Goal: Information Seeking & Learning: Learn about a topic

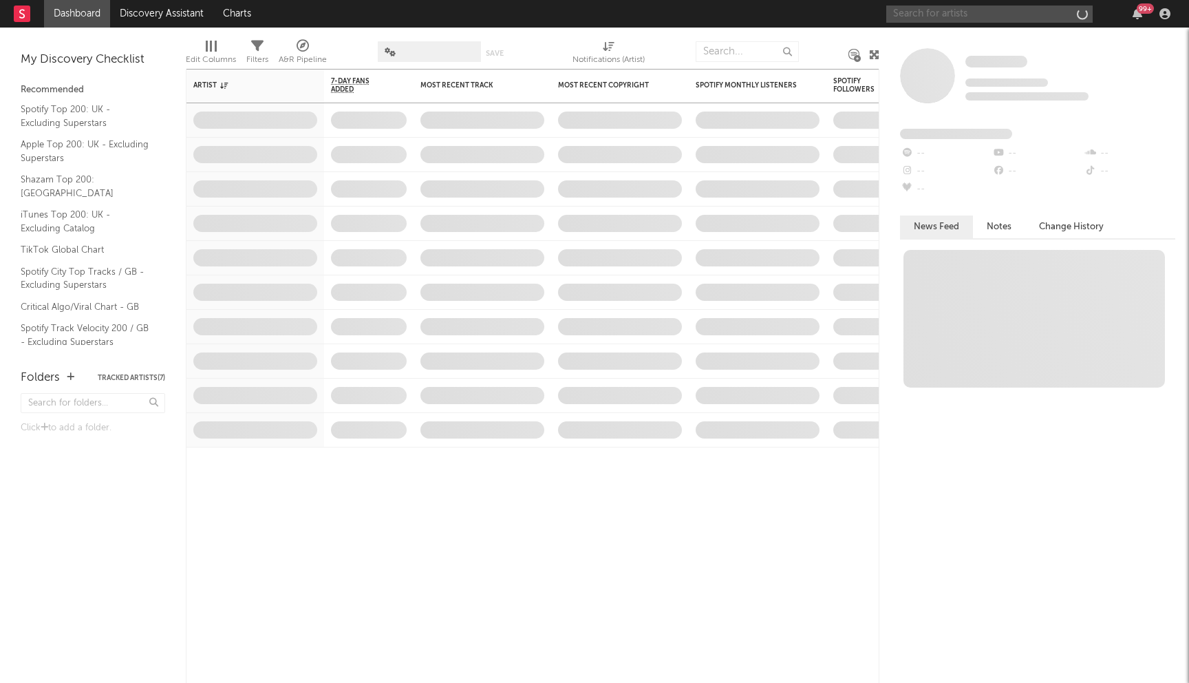
click at [957, 19] on input "text" at bounding box center [990, 14] width 207 height 17
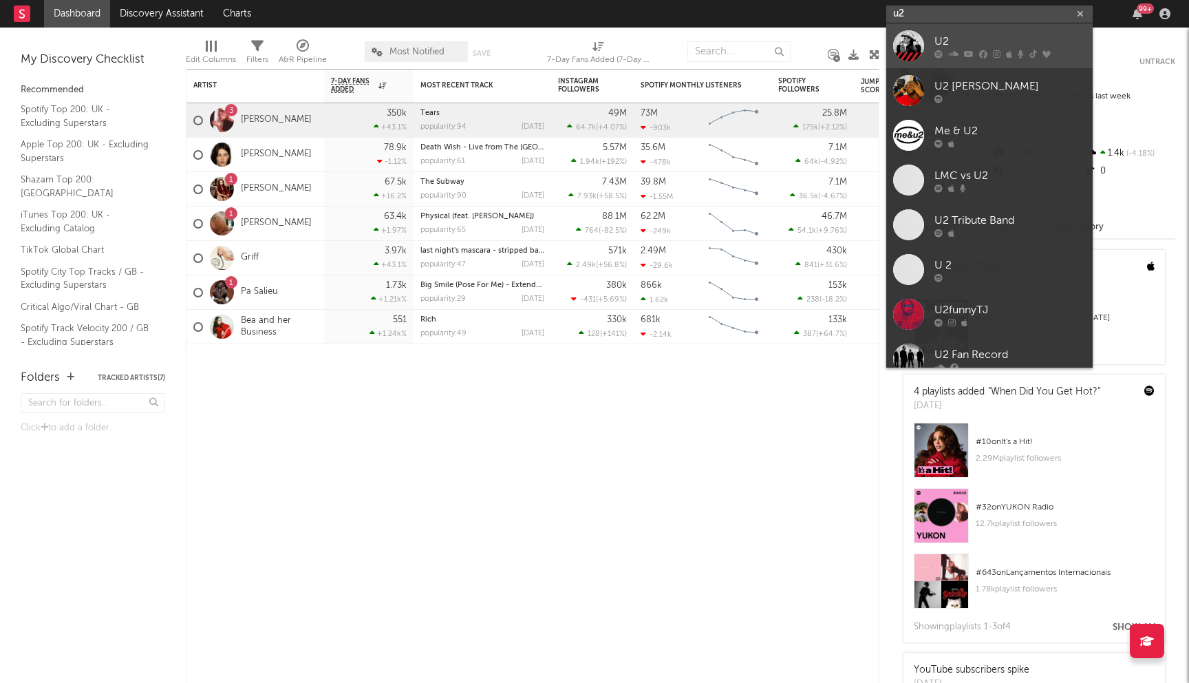
type input "u2"
click at [905, 40] on div at bounding box center [908, 45] width 31 height 31
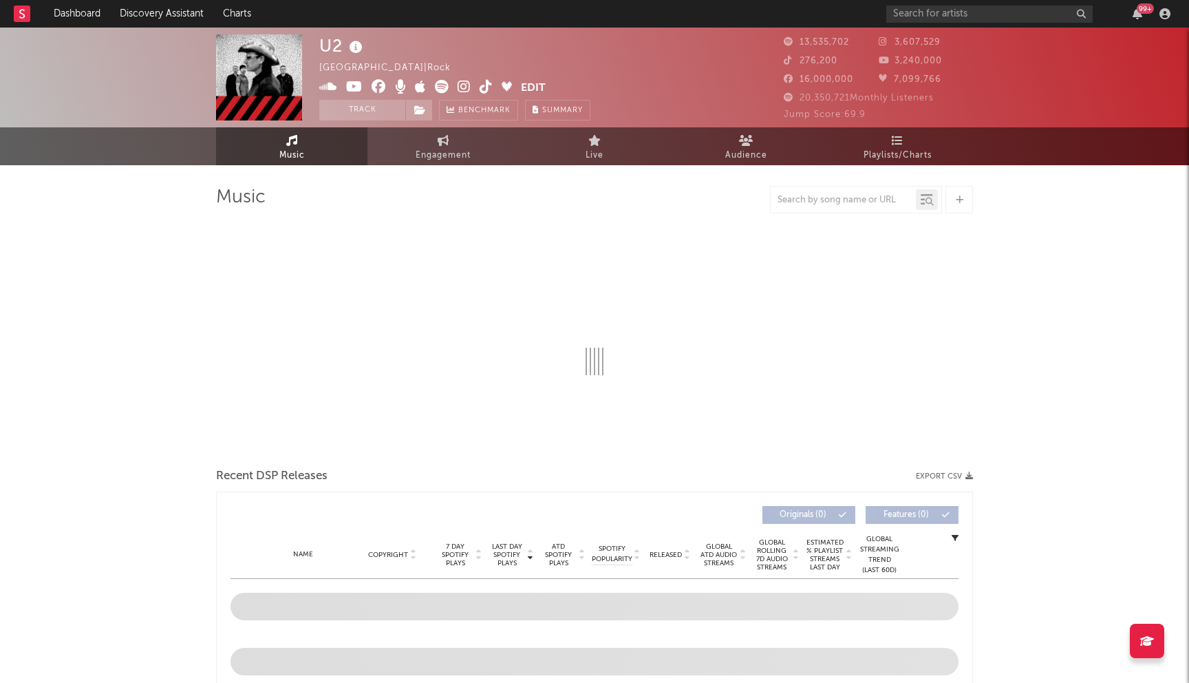
select select "6m"
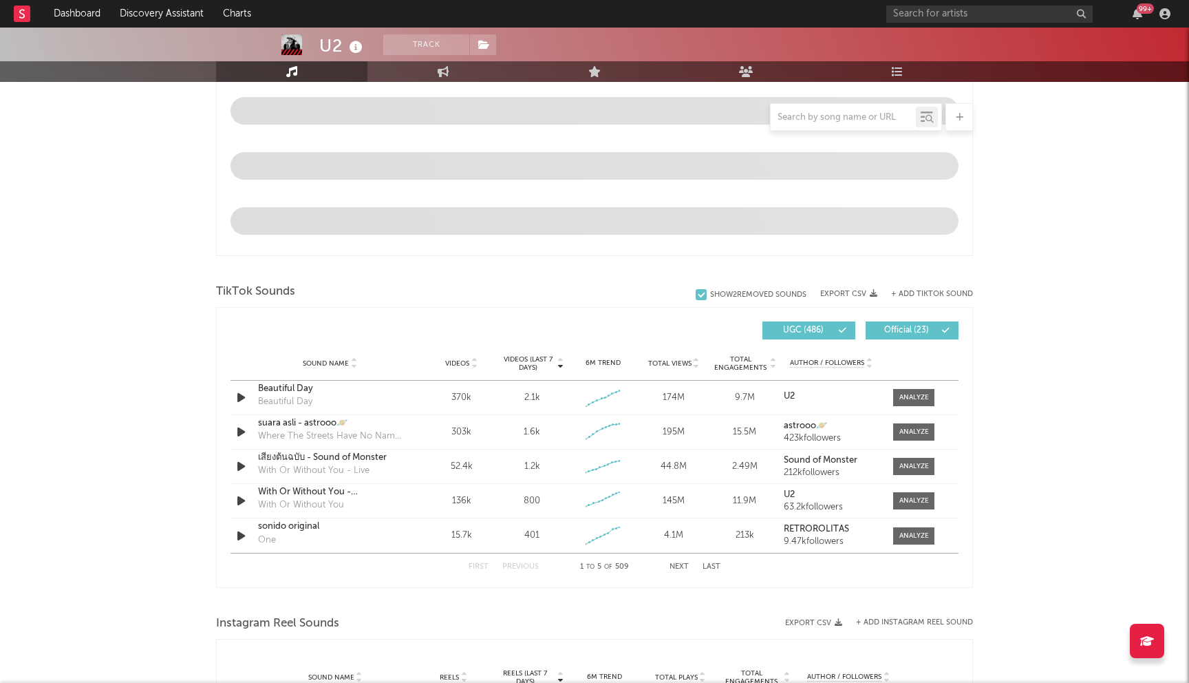
scroll to position [766, 0]
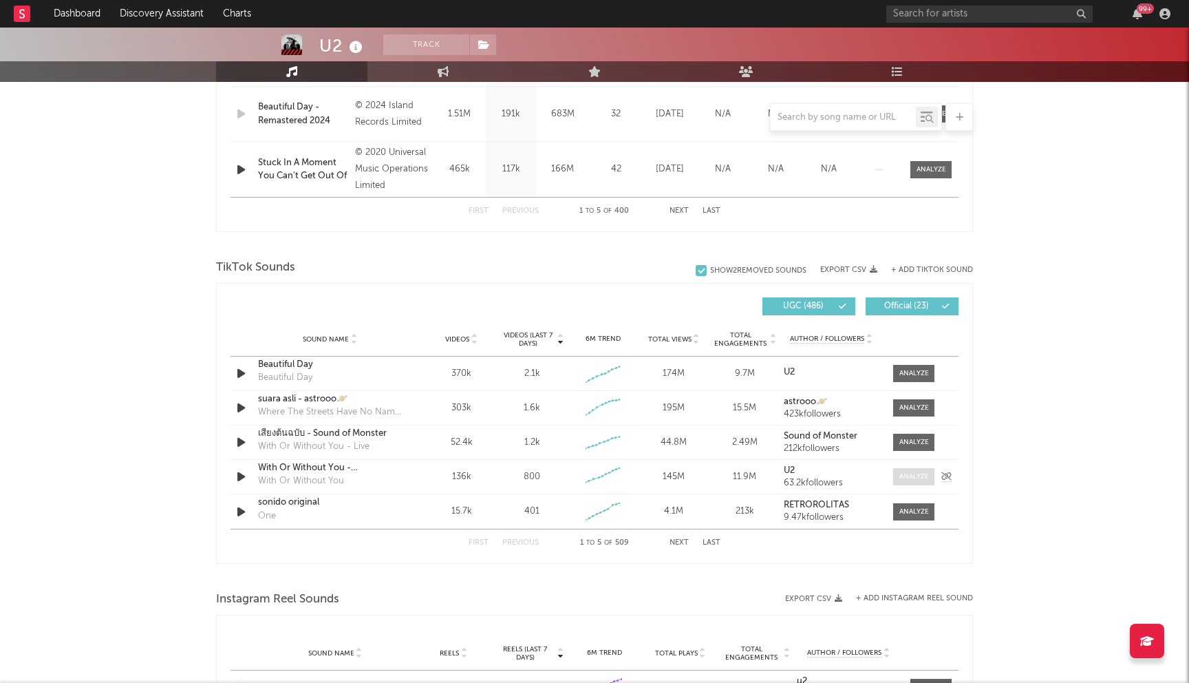
click at [913, 475] on div at bounding box center [915, 477] width 30 height 10
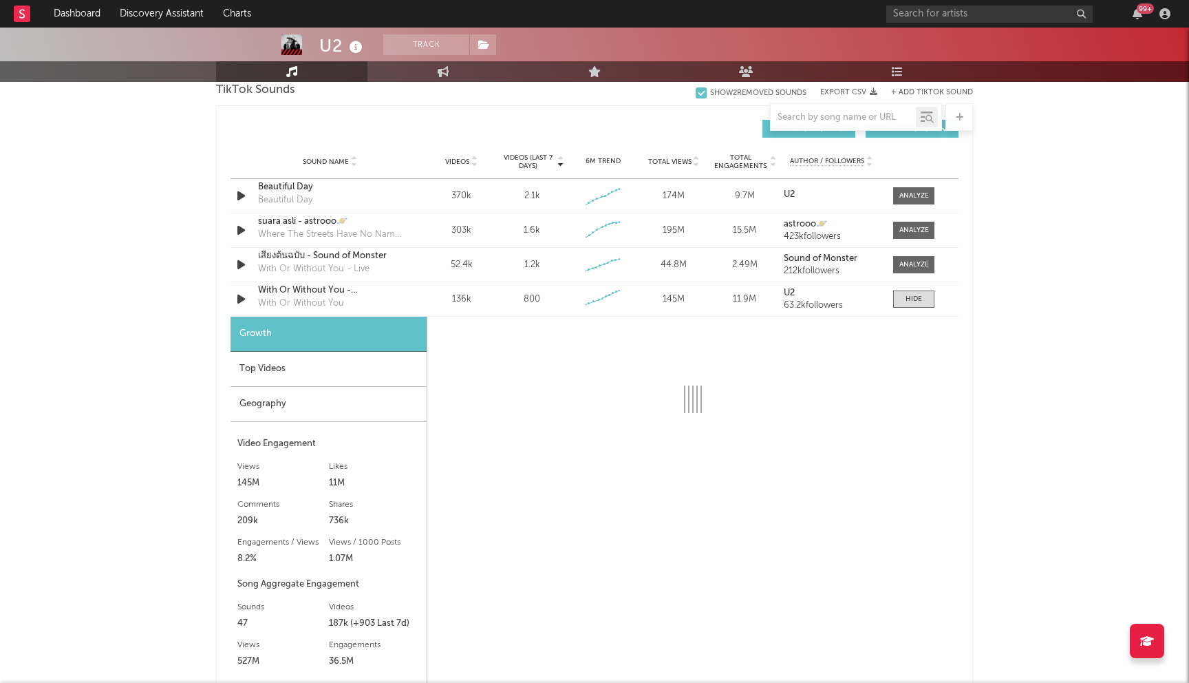
scroll to position [990, 0]
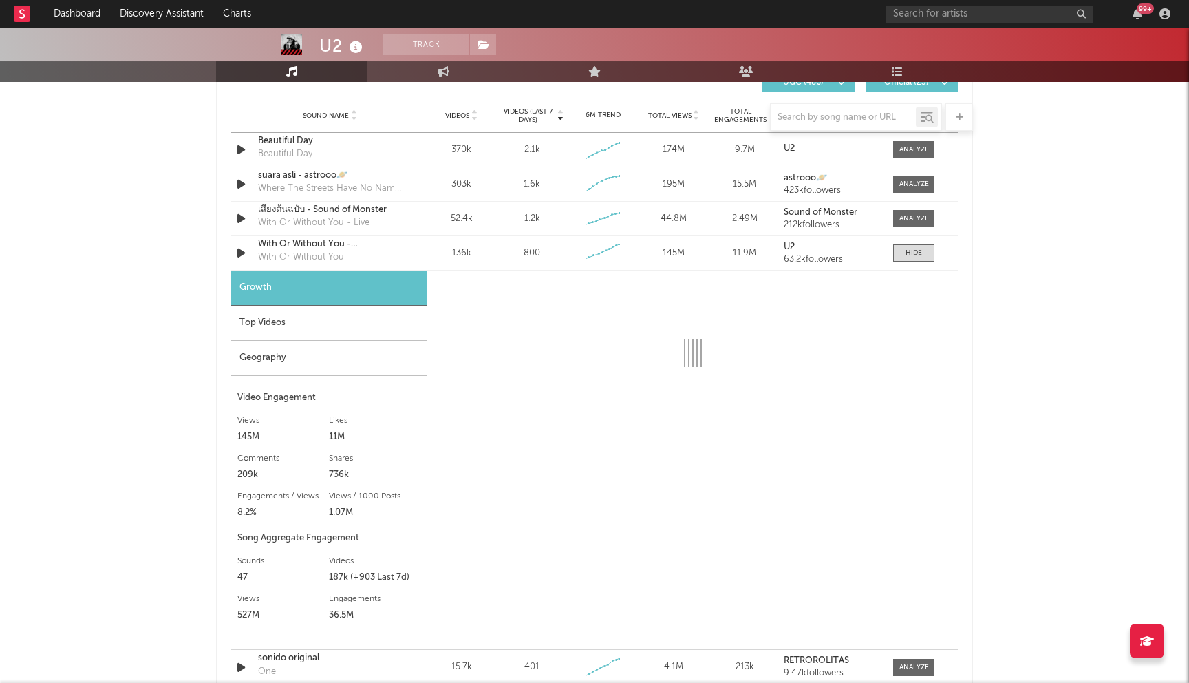
select select "6m"
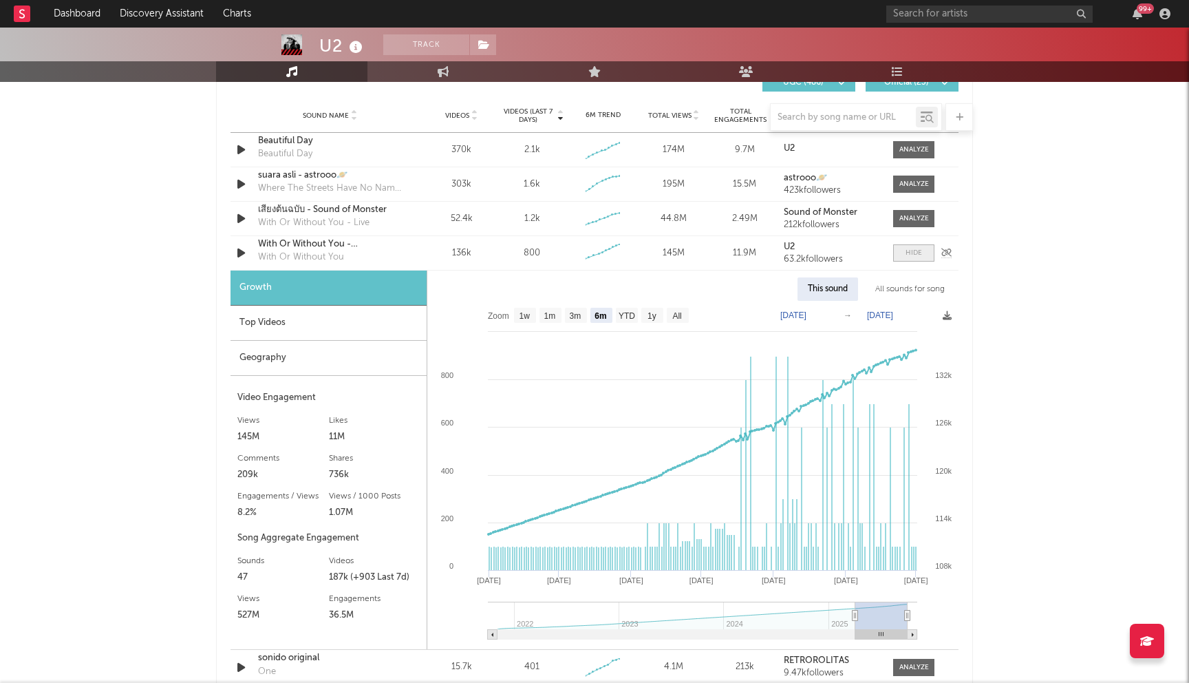
click at [901, 253] on span at bounding box center [913, 252] width 41 height 17
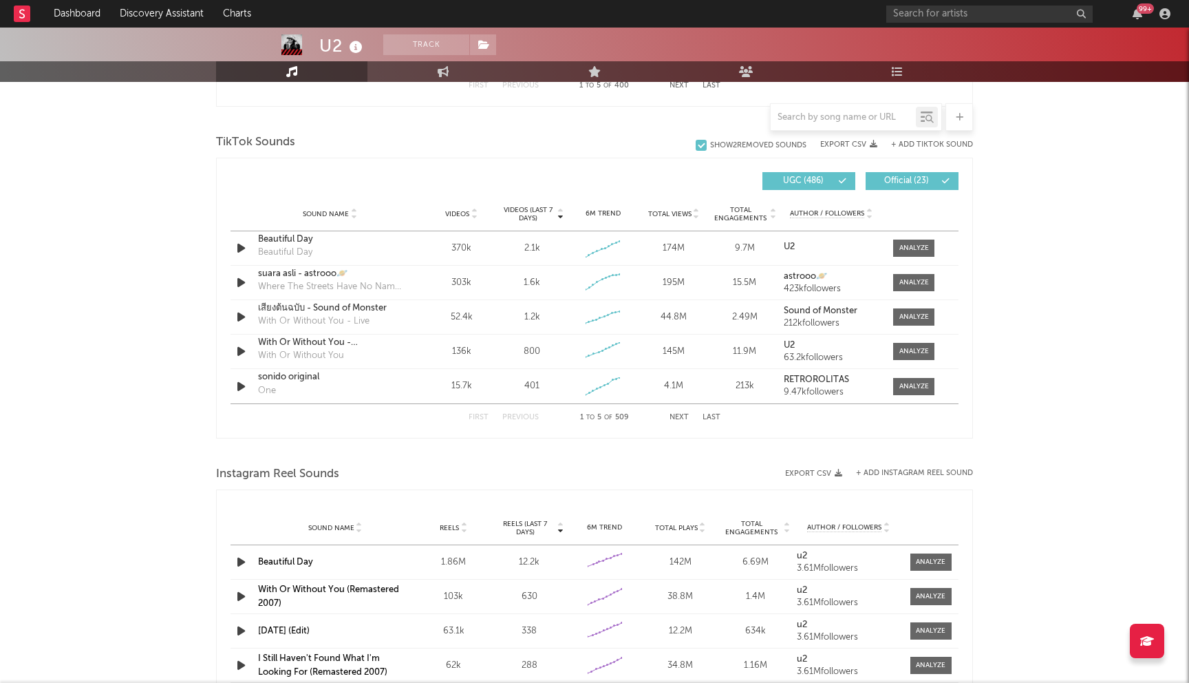
scroll to position [889, 0]
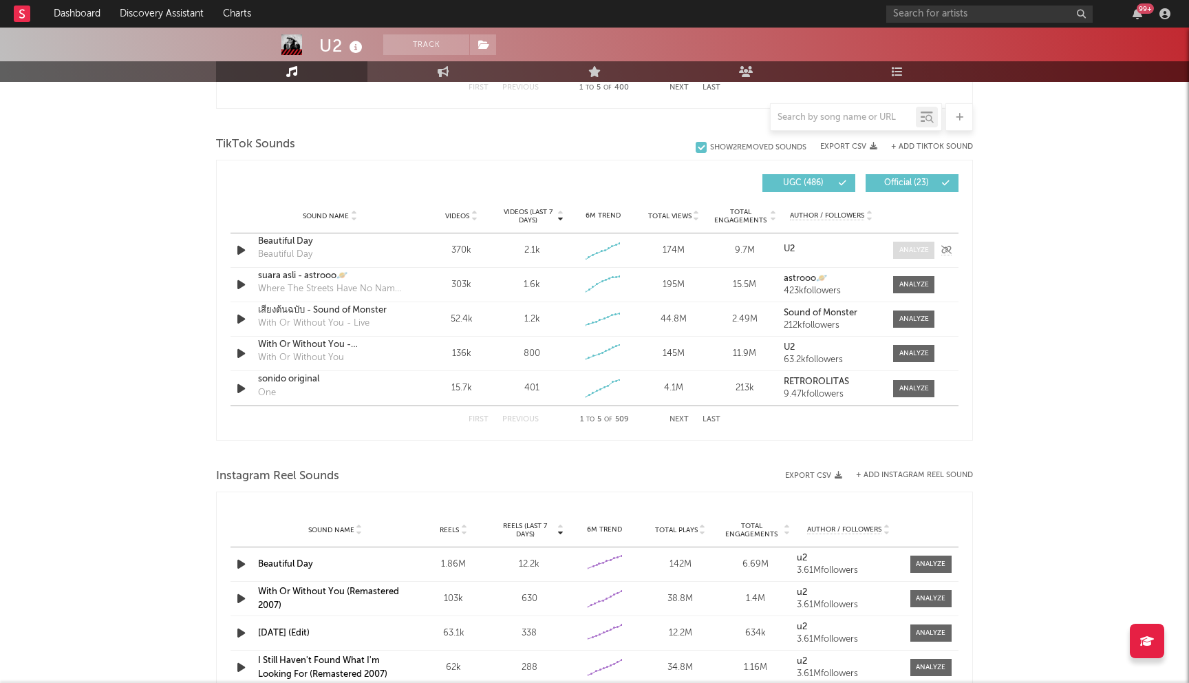
click at [920, 246] on div at bounding box center [915, 250] width 30 height 10
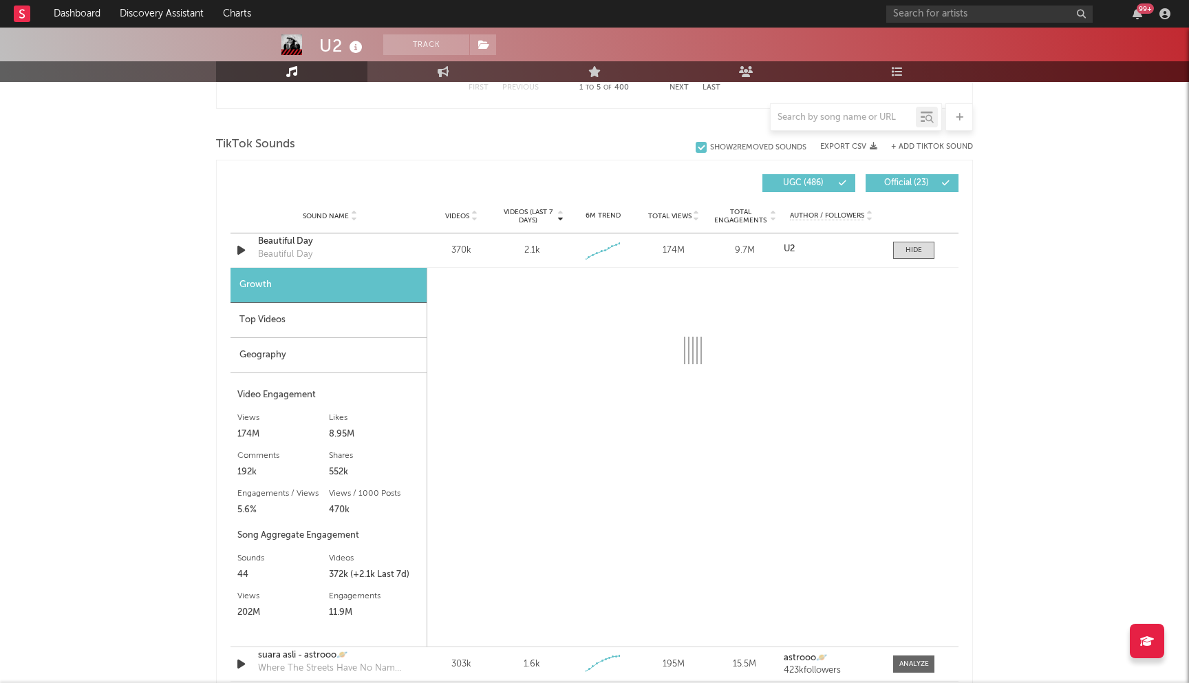
select select "6m"
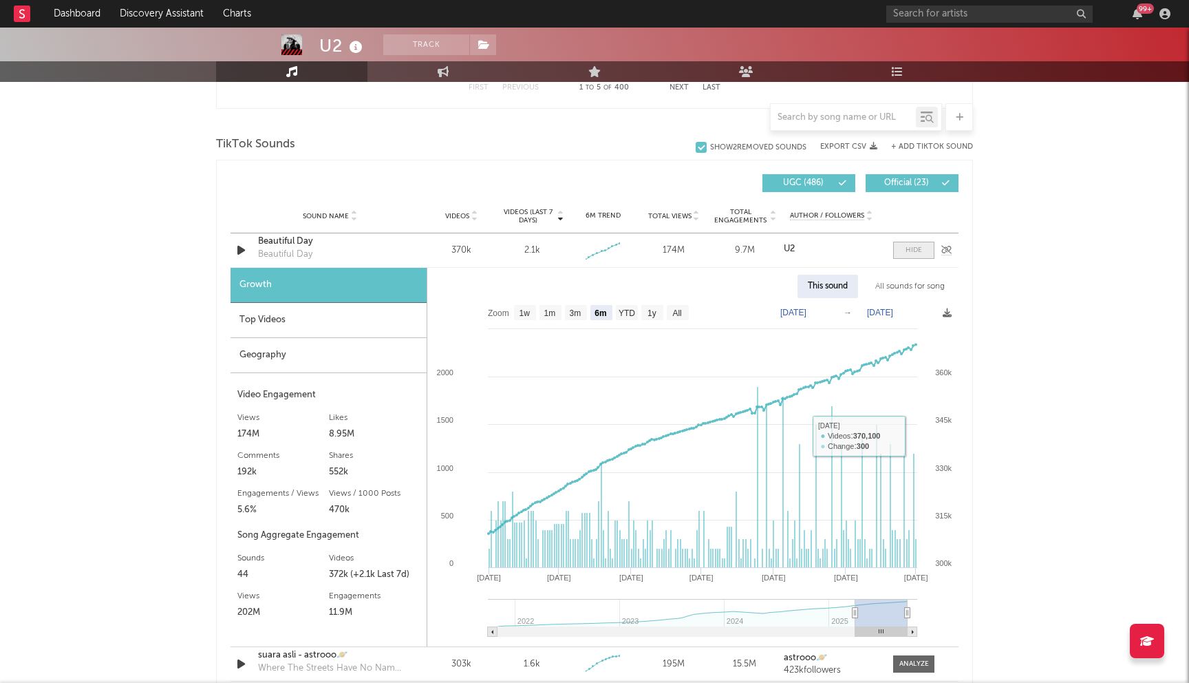
click at [915, 253] on div at bounding box center [914, 250] width 17 height 10
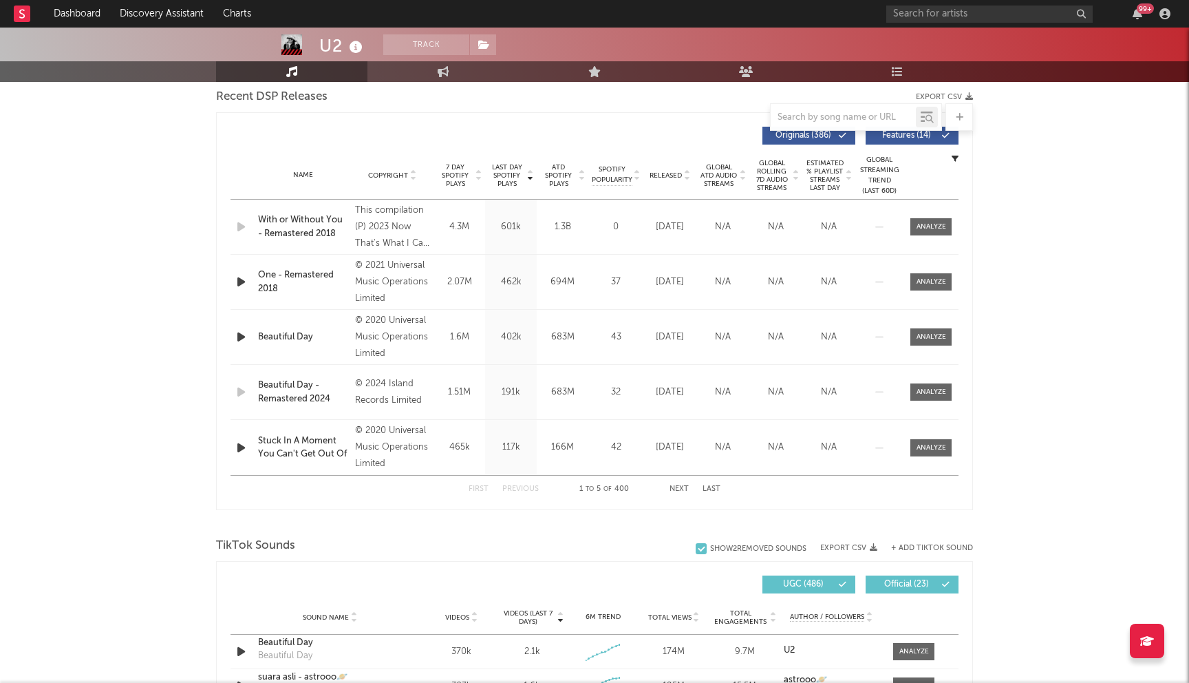
scroll to position [401, 0]
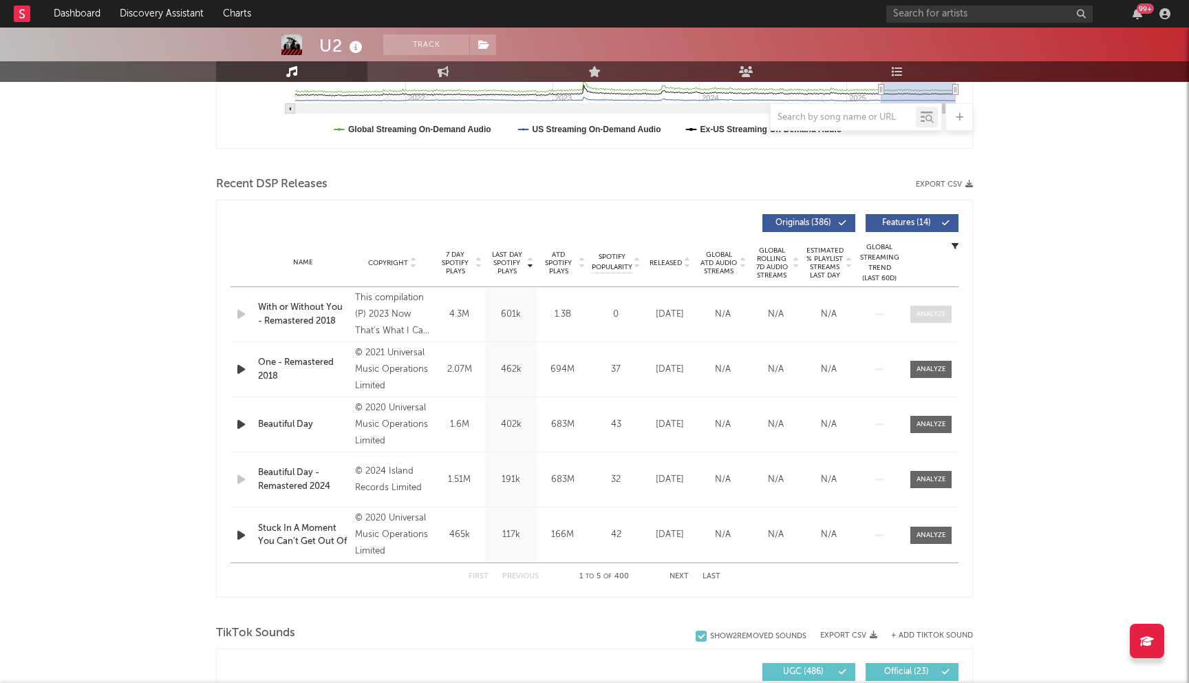
click at [930, 312] on div at bounding box center [932, 314] width 30 height 10
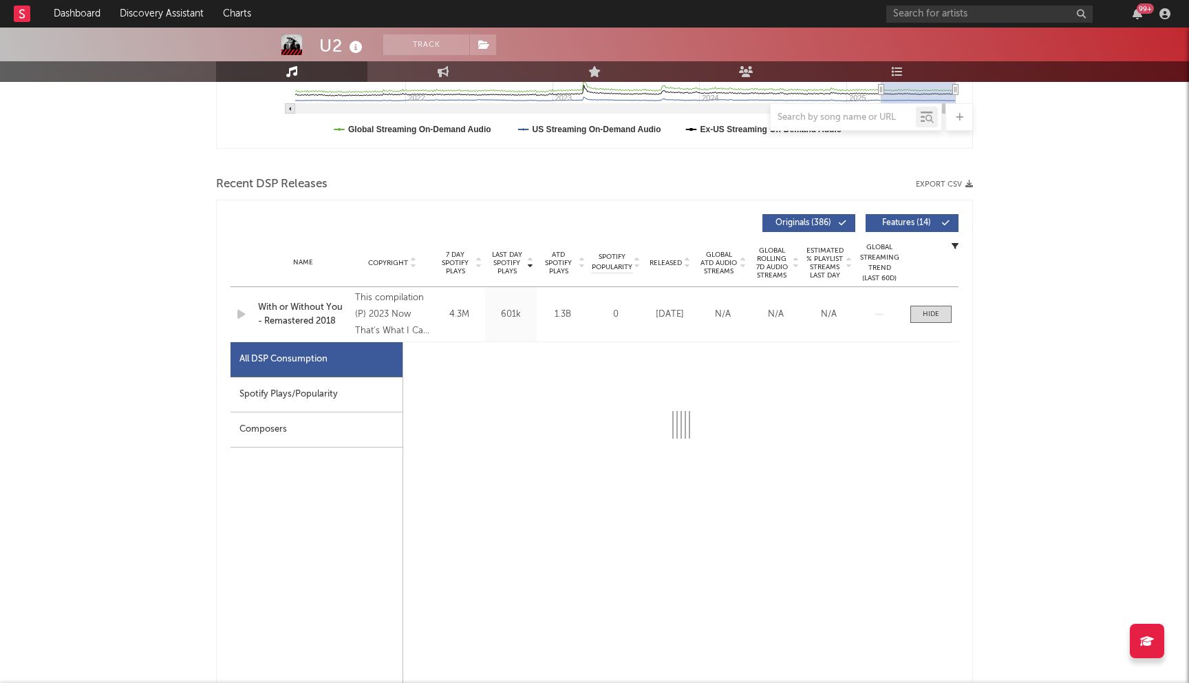
click at [308, 394] on div "Spotify Plays/Popularity" at bounding box center [317, 394] width 172 height 35
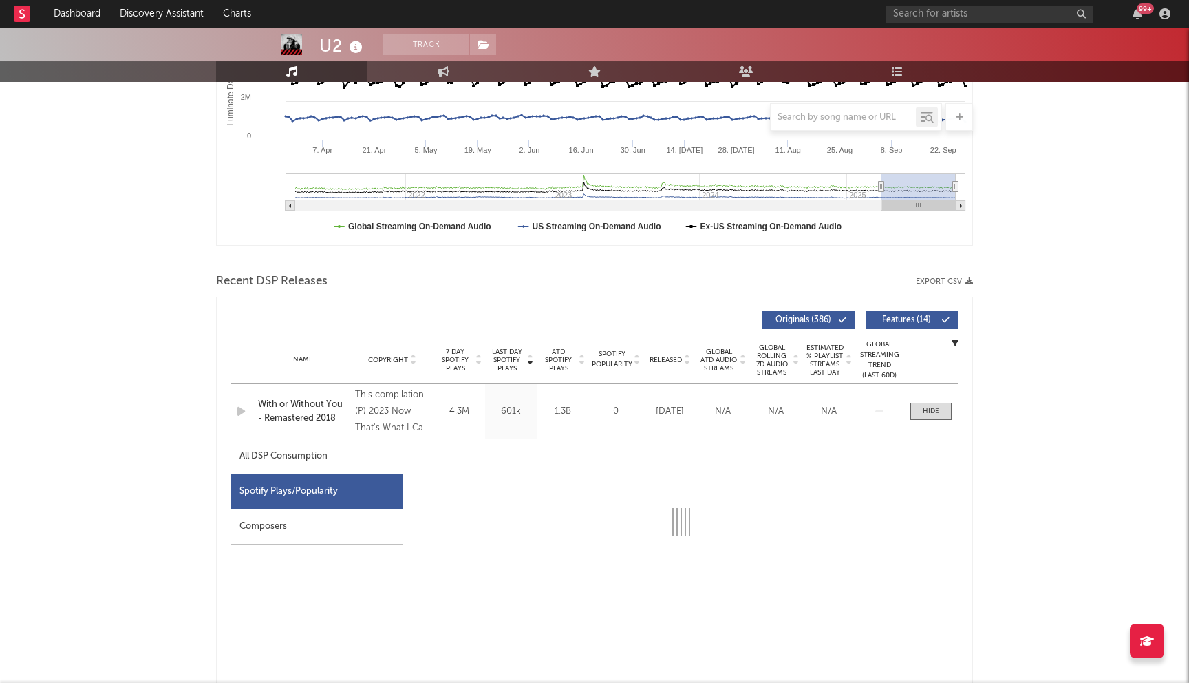
scroll to position [236, 0]
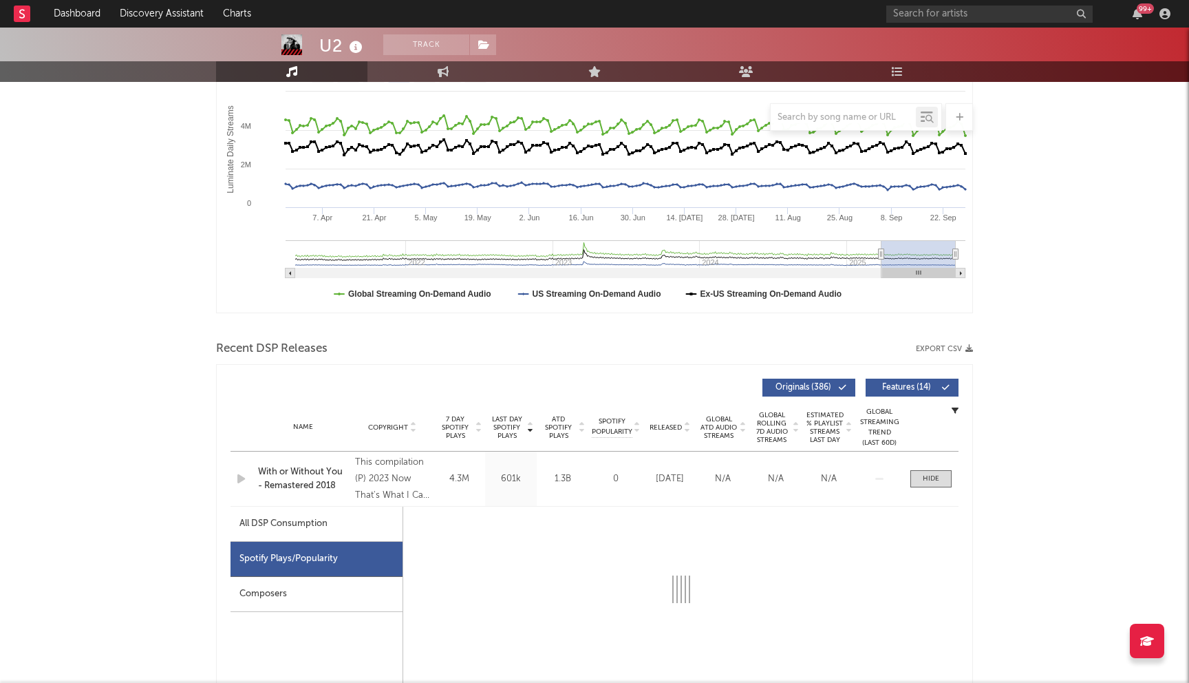
select select "6m"
select select "1w"
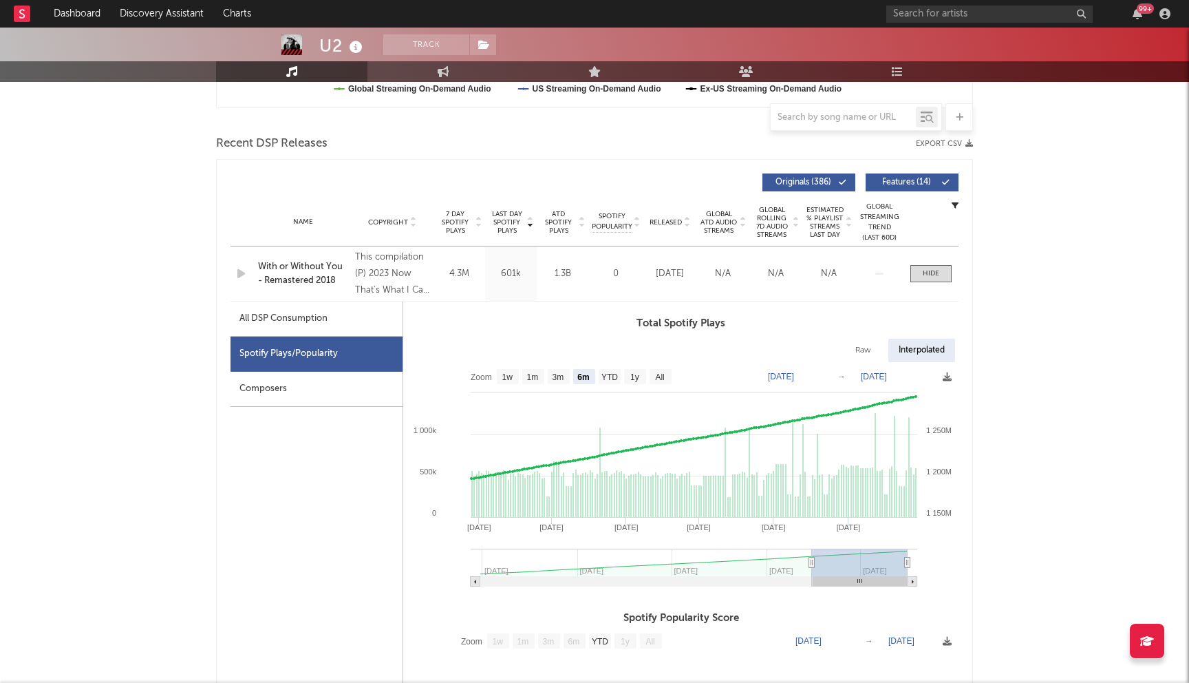
scroll to position [492, 0]
